Goal: Find specific page/section: Find specific page/section

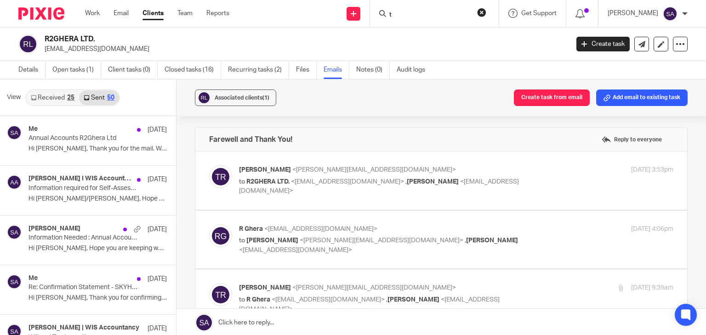
type input "ta"
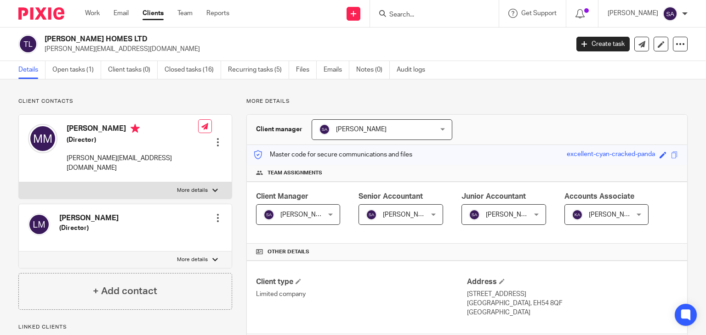
click at [333, 67] on link "Emails" at bounding box center [337, 70] width 26 height 18
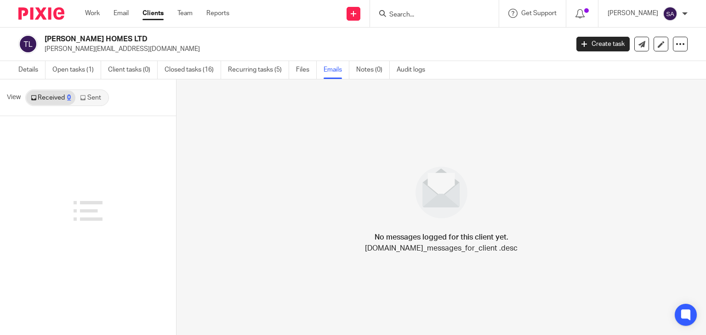
click at [106, 96] on link "Sent" at bounding box center [91, 98] width 32 height 15
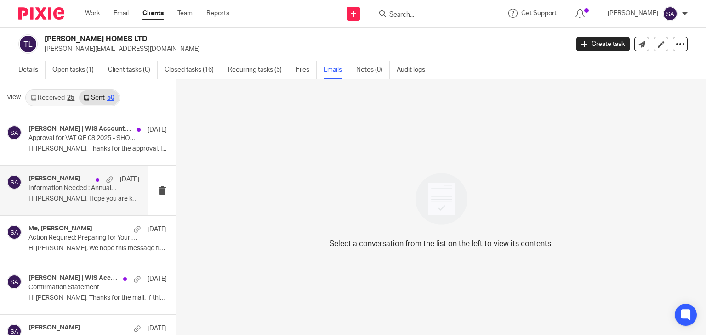
scroll to position [46, 0]
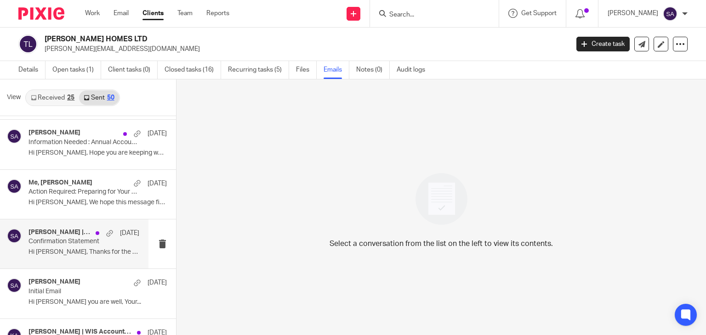
click at [73, 239] on p "Confirmation Statement" at bounding box center [72, 242] width 89 height 8
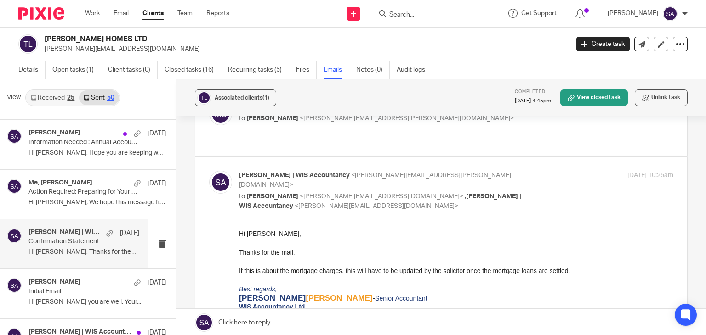
scroll to position [121, 0]
